Goal: Transaction & Acquisition: Purchase product/service

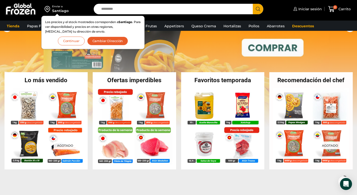
scroll to position [80, 0]
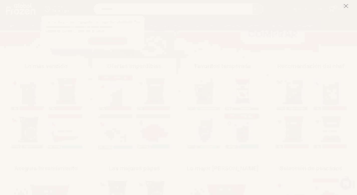
click at [346, 7] on icon at bounding box center [346, 6] width 5 height 5
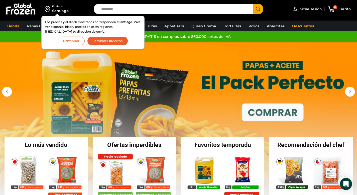
scroll to position [0, 0]
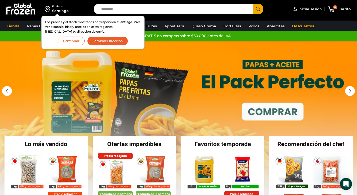
click at [72, 42] on button "Continuar" at bounding box center [71, 41] width 27 height 9
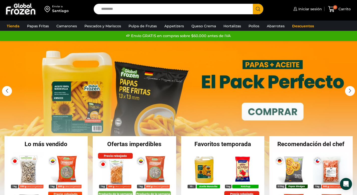
click at [114, 10] on input "Search input" at bounding box center [175, 9] width 152 height 11
click at [297, 27] on link "Descuentos" at bounding box center [303, 26] width 27 height 10
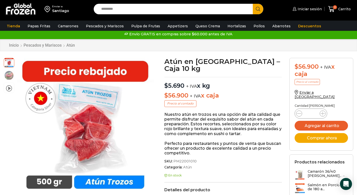
scroll to position [5, 0]
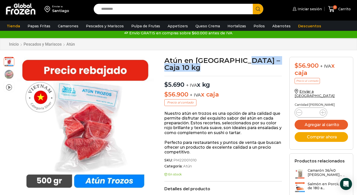
drag, startPoint x: 239, startPoint y: 61, endPoint x: 250, endPoint y: 68, distance: 12.5
drag, startPoint x: 250, startPoint y: 68, endPoint x: 247, endPoint y: 69, distance: 3.4
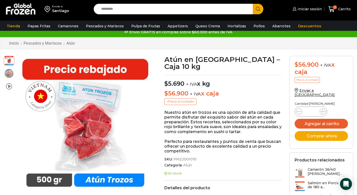
drag, startPoint x: 165, startPoint y: 76, endPoint x: 216, endPoint y: 77, distance: 50.4
click at [216, 77] on p "$ 5.690 + IVA x kg" at bounding box center [223, 81] width 118 height 13
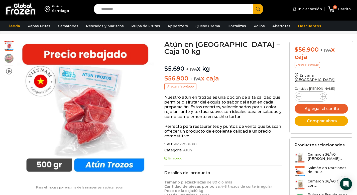
scroll to position [22, 0]
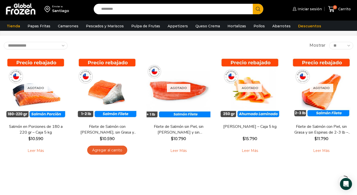
scroll to position [24, 0]
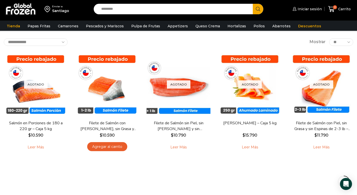
click at [130, 12] on input "Search input" at bounding box center [175, 9] width 152 height 11
type input "******"
click at [253, 4] on button "Search" at bounding box center [258, 9] width 11 height 11
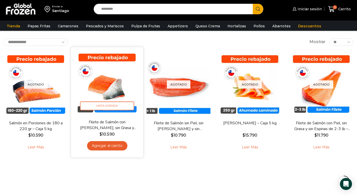
click at [93, 78] on img at bounding box center [107, 83] width 64 height 64
